Goal: Task Accomplishment & Management: Use online tool/utility

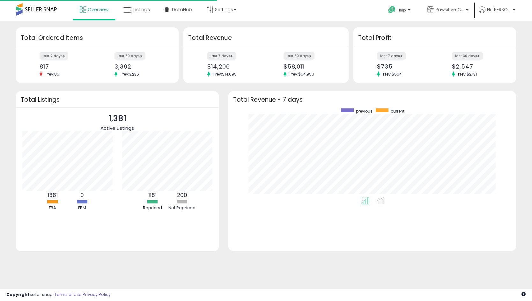
scroll to position [64, 100]
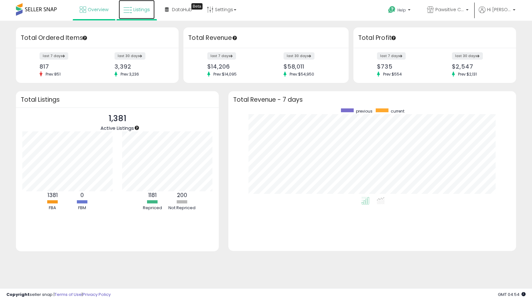
click at [150, 13] on link "Listings" at bounding box center [137, 9] width 36 height 19
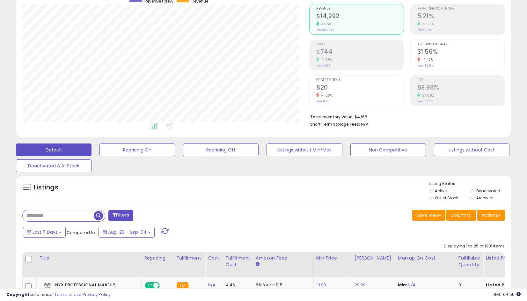
scroll to position [64, 0]
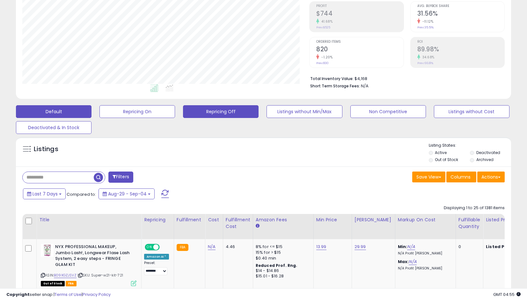
click at [229, 112] on button "Repricing Off" at bounding box center [221, 111] width 76 height 13
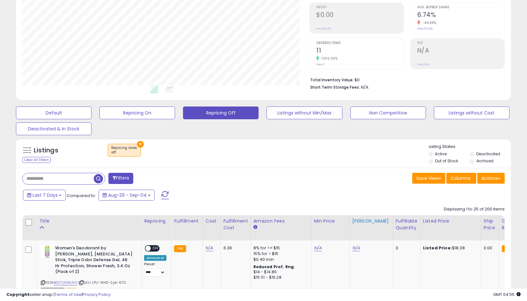
scroll to position [131, 287]
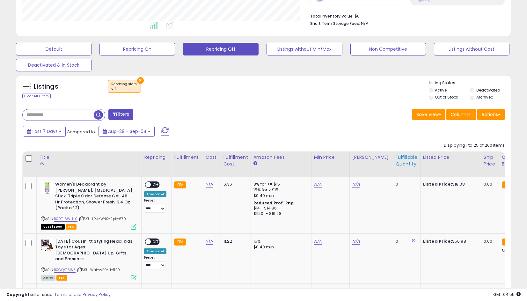
click at [396, 163] on div "Fulfillable Quantity" at bounding box center [407, 160] width 22 height 13
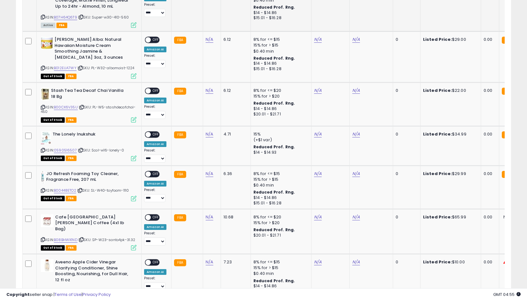
scroll to position [605, 0]
